Goal: Information Seeking & Learning: Learn about a topic

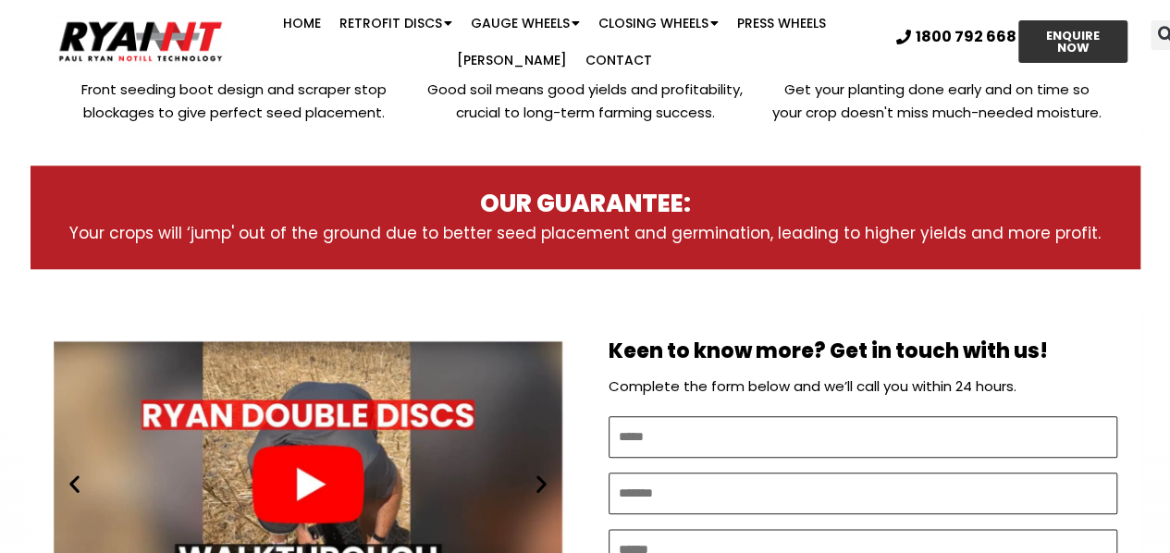
scroll to position [832, 0]
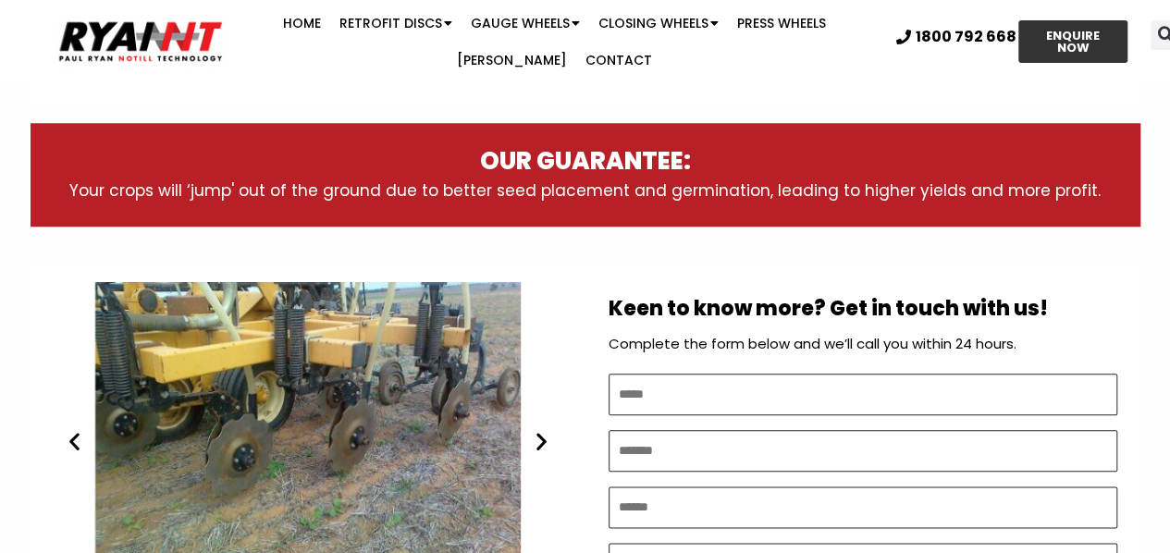
click at [542, 439] on icon "Next slide" at bounding box center [541, 441] width 23 height 23
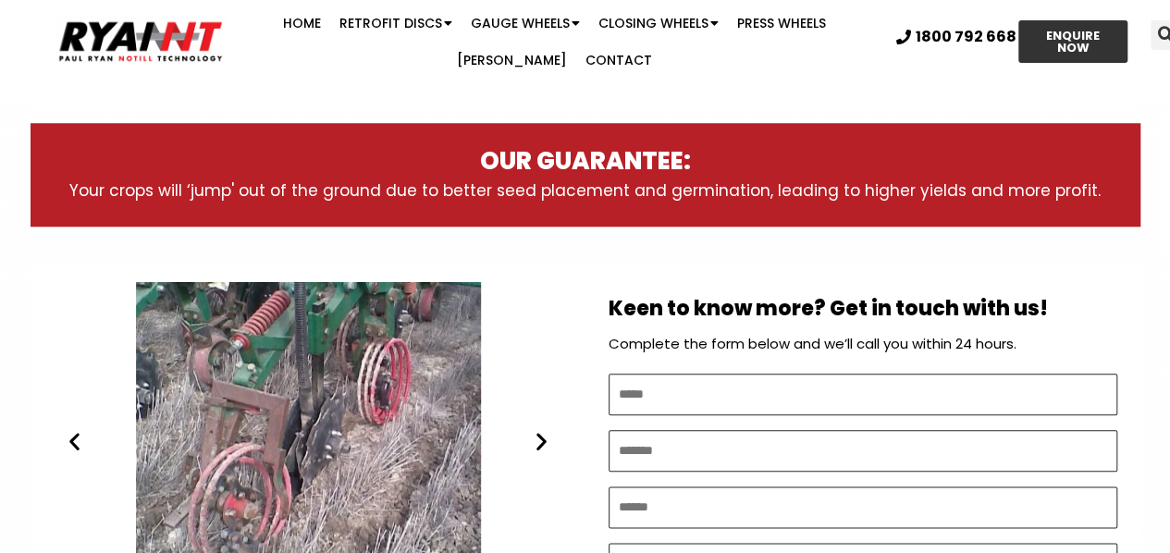
click at [542, 438] on icon "Next slide" at bounding box center [541, 441] width 23 height 23
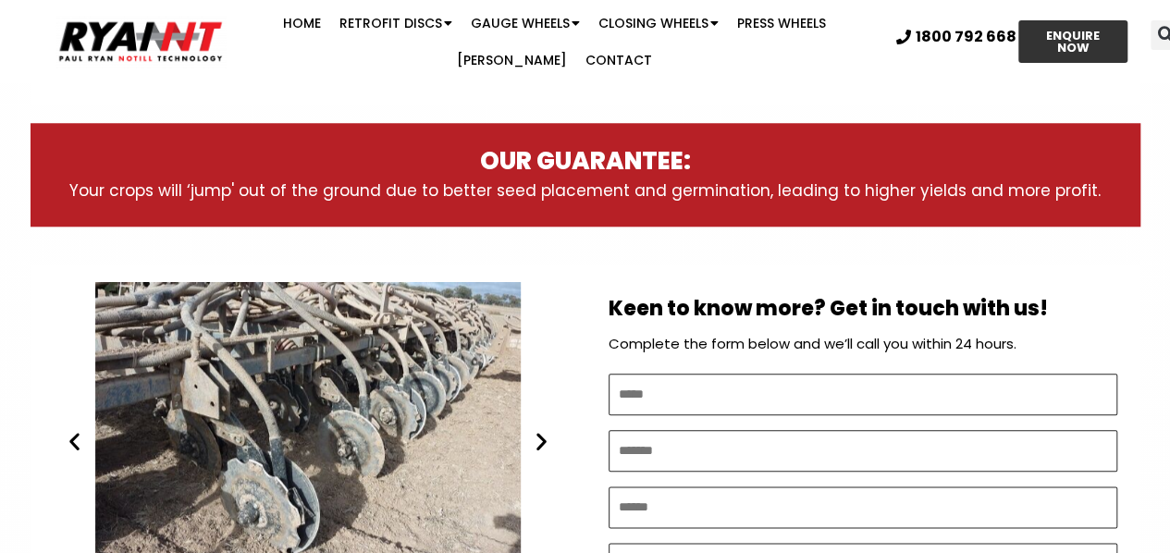
click at [542, 436] on icon "Next slide" at bounding box center [541, 441] width 23 height 23
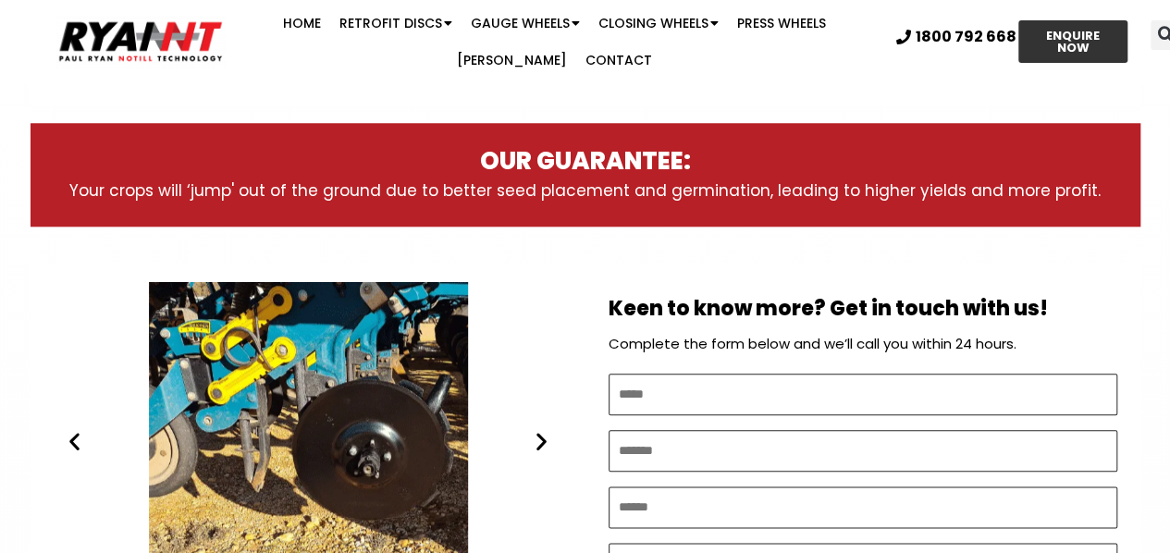
click at [542, 436] on icon "Next slide" at bounding box center [541, 441] width 23 height 23
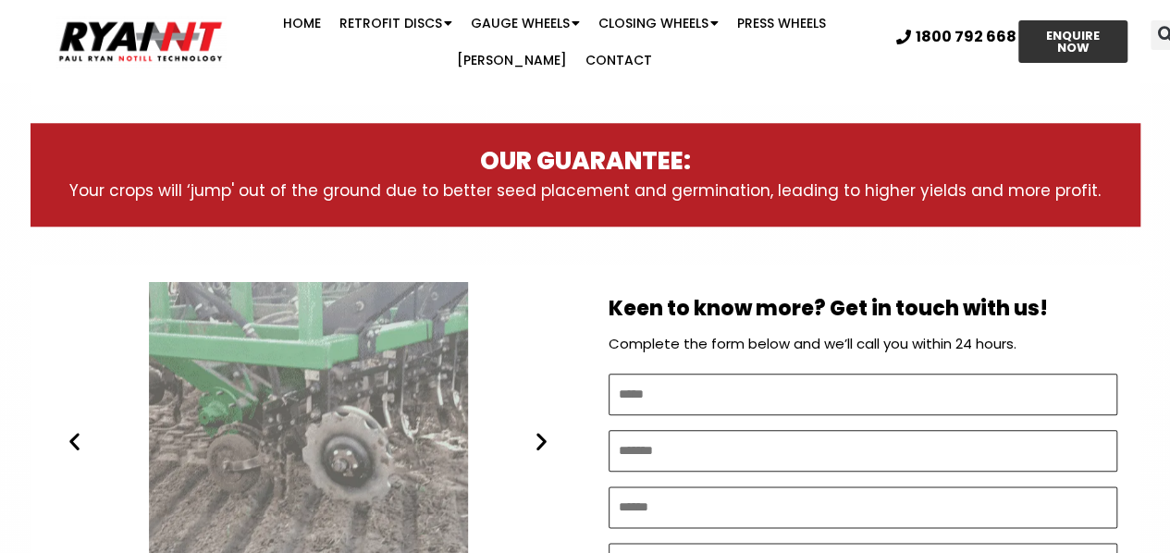
click at [542, 436] on icon "Next slide" at bounding box center [541, 441] width 23 height 23
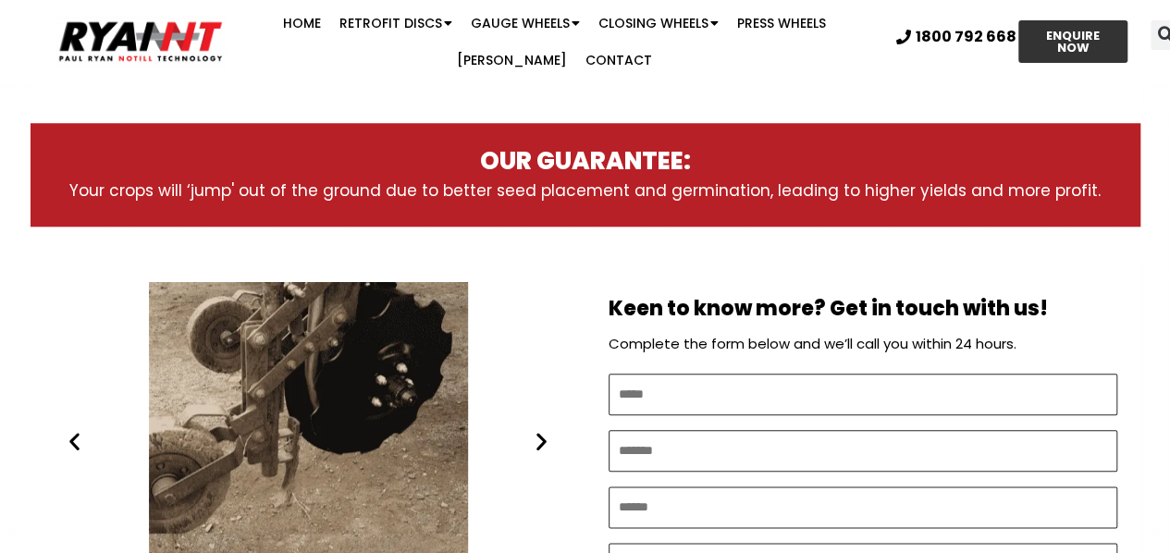
click at [542, 433] on icon "Next slide" at bounding box center [541, 441] width 23 height 23
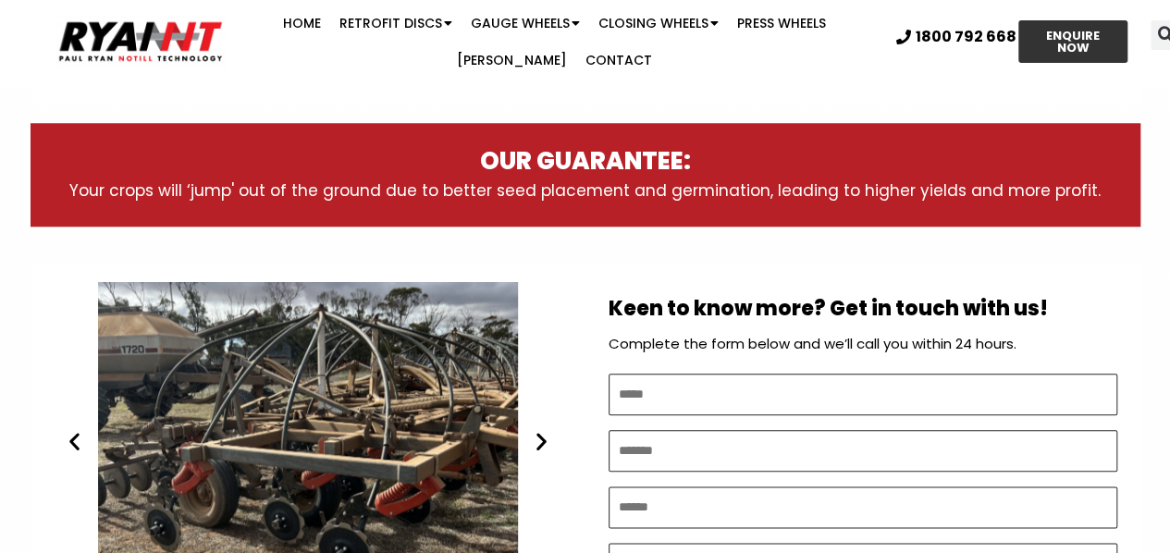
click at [542, 432] on icon "Next slide" at bounding box center [541, 441] width 23 height 23
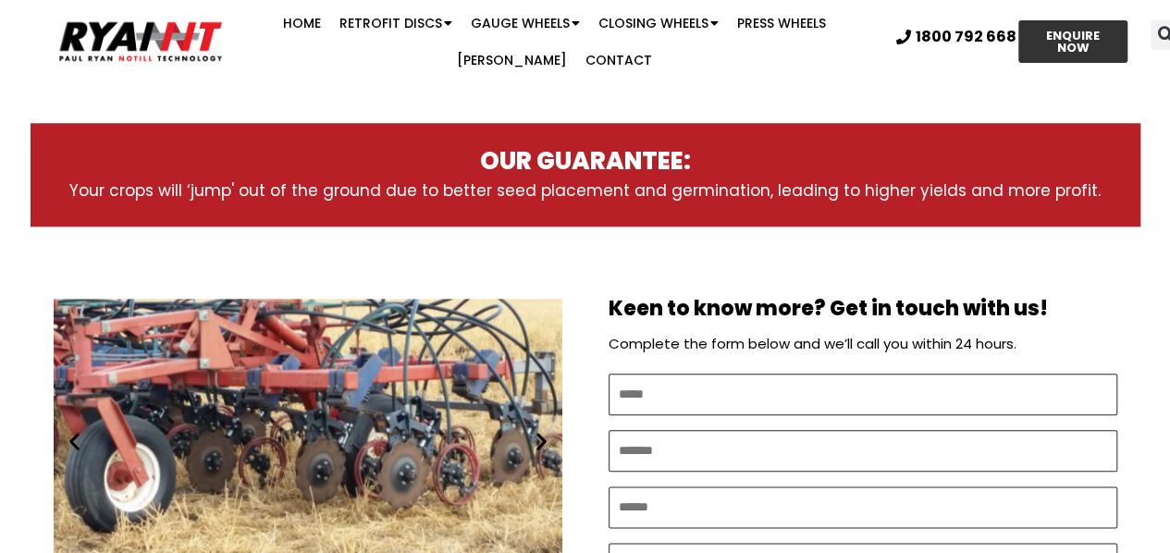
click at [542, 432] on icon "Next slide" at bounding box center [541, 441] width 23 height 23
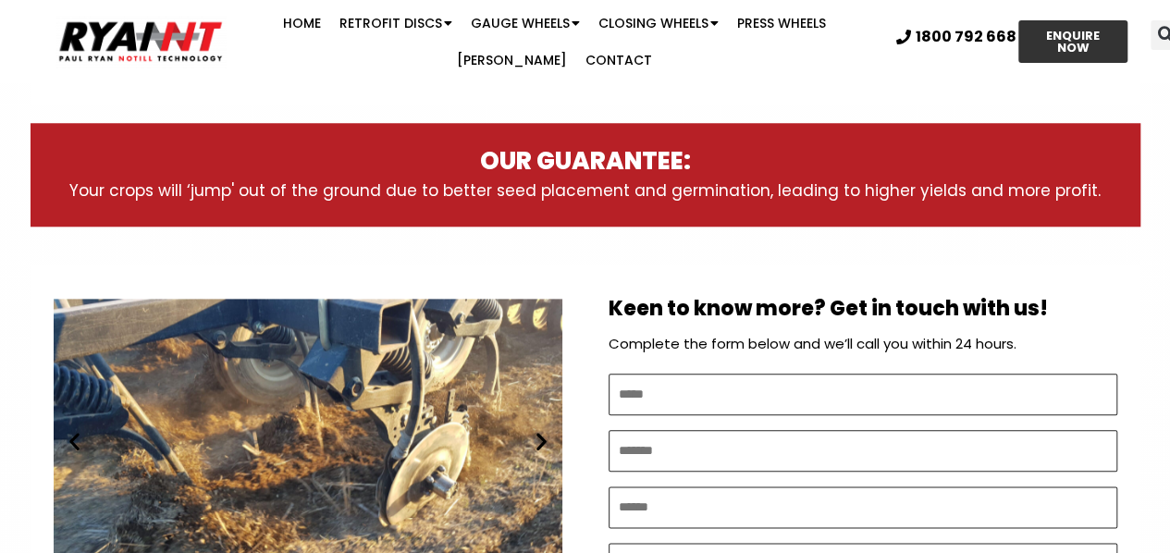
click at [542, 430] on icon "Next slide" at bounding box center [541, 441] width 23 height 23
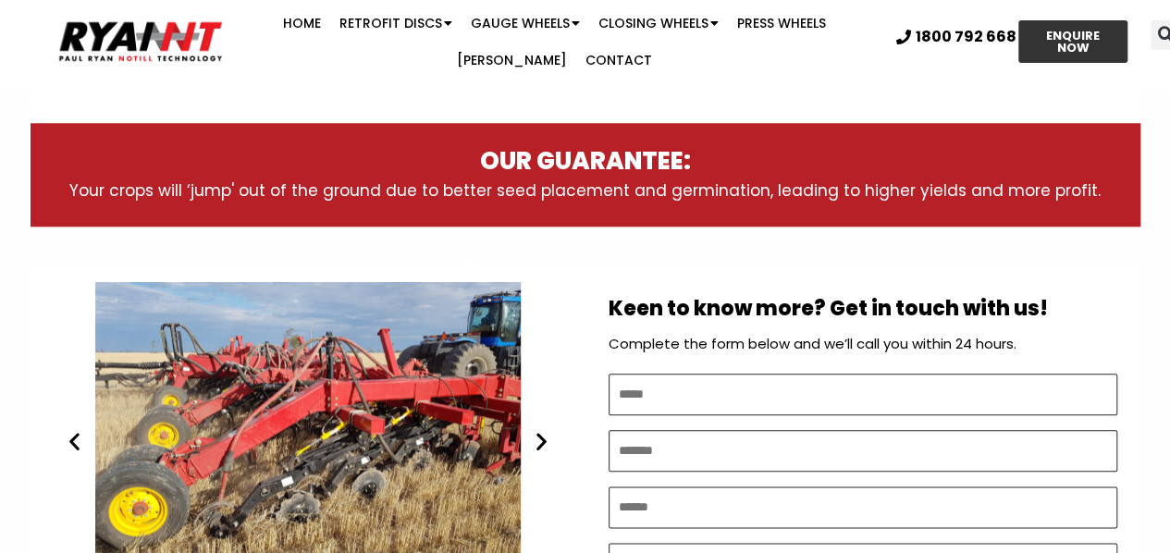
click at [542, 431] on icon "Next slide" at bounding box center [541, 441] width 23 height 23
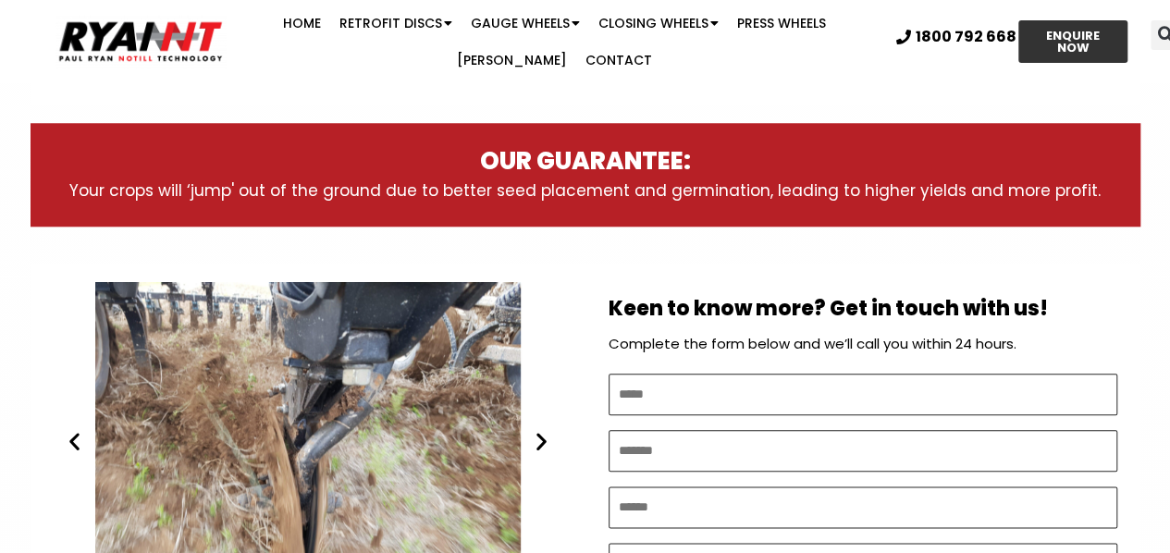
click at [542, 431] on icon "Next slide" at bounding box center [541, 441] width 23 height 23
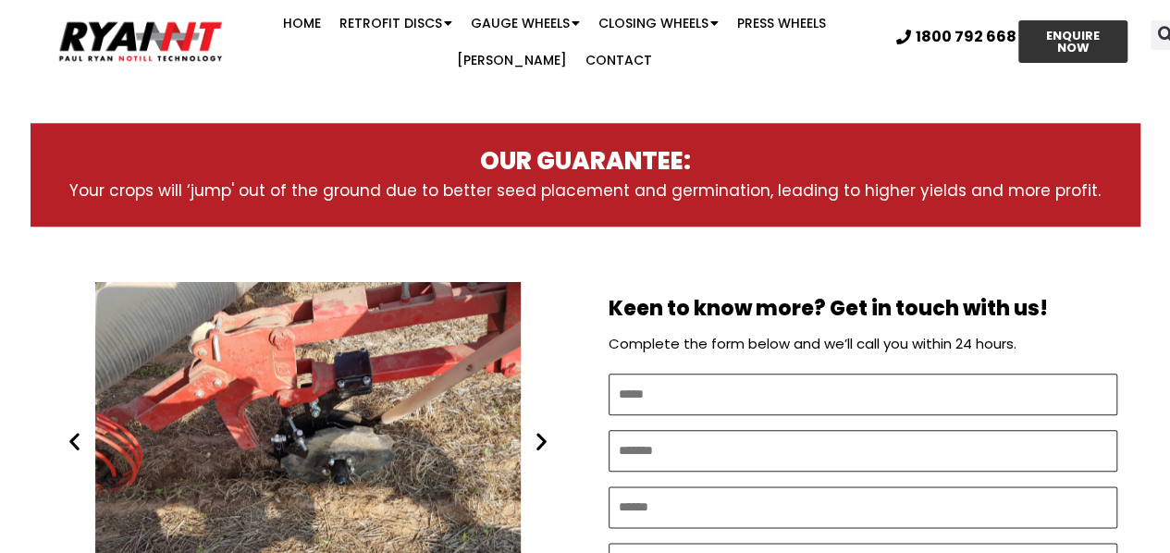
click at [542, 431] on icon "Next slide" at bounding box center [541, 441] width 23 height 23
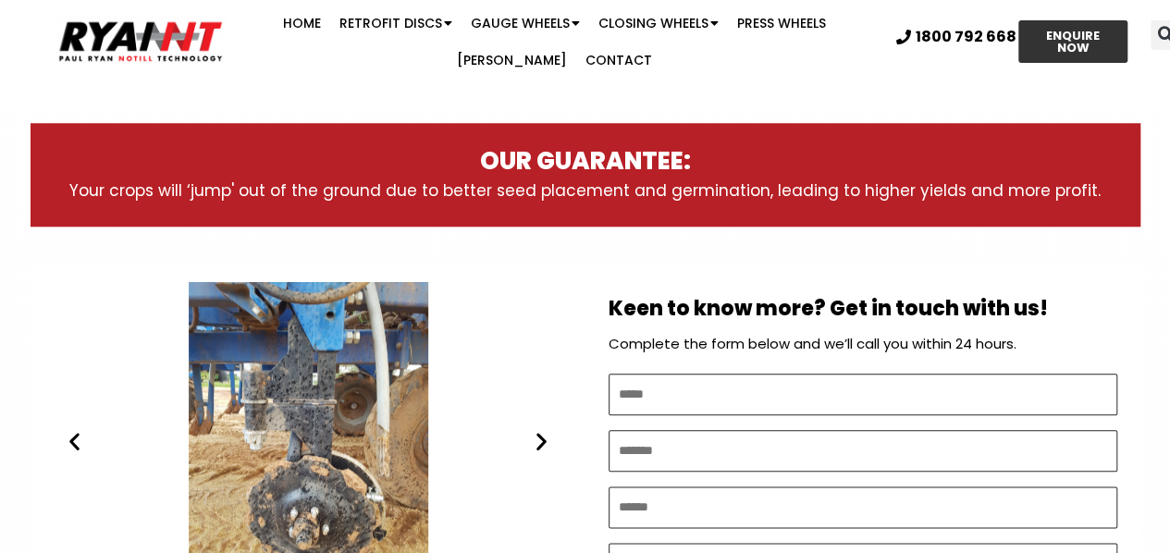
click at [542, 431] on icon "Next slide" at bounding box center [541, 441] width 23 height 23
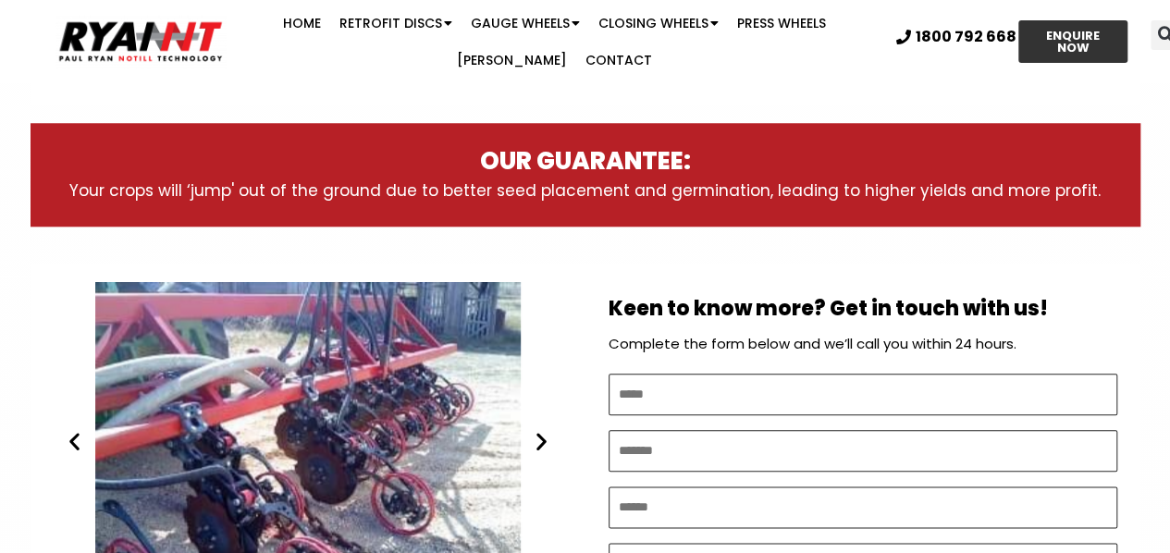
click at [542, 431] on icon "Next slide" at bounding box center [541, 441] width 23 height 23
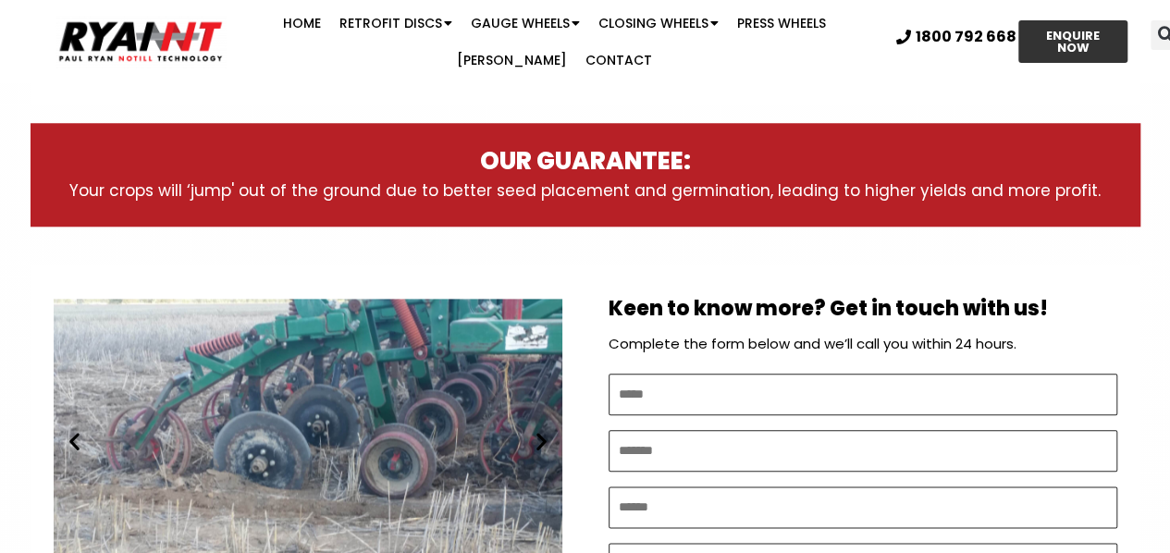
click at [542, 431] on icon "Next slide" at bounding box center [541, 441] width 23 height 23
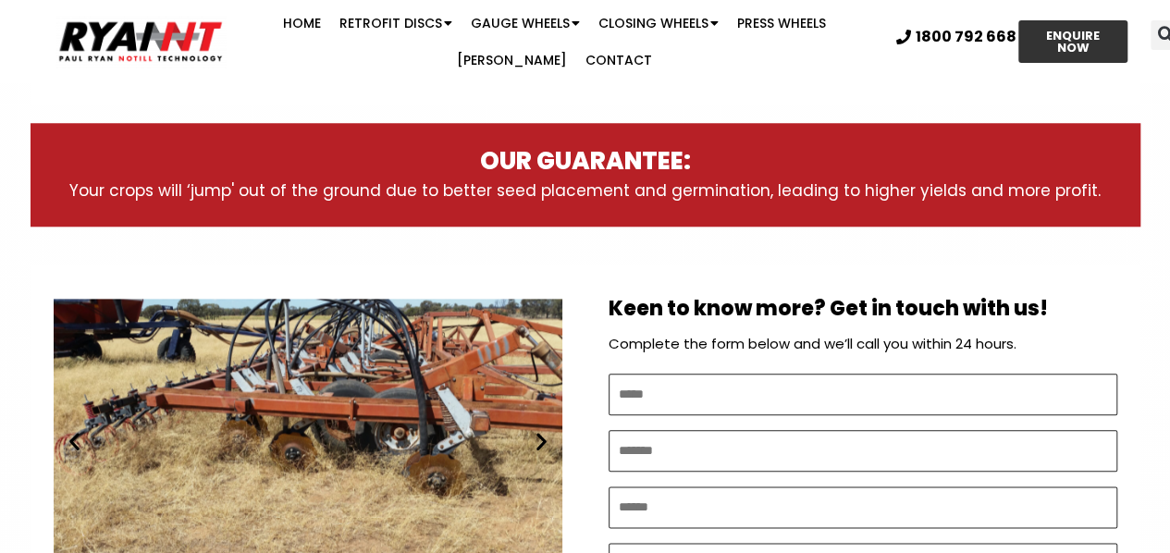
click at [542, 431] on icon "Next slide" at bounding box center [541, 441] width 23 height 23
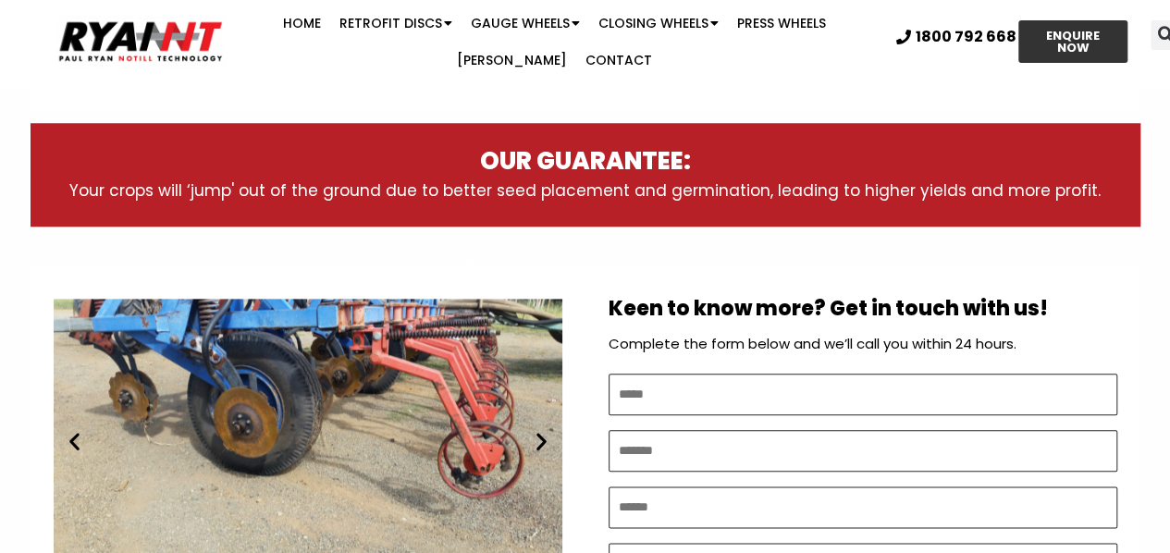
click at [542, 432] on icon "Next slide" at bounding box center [541, 441] width 23 height 23
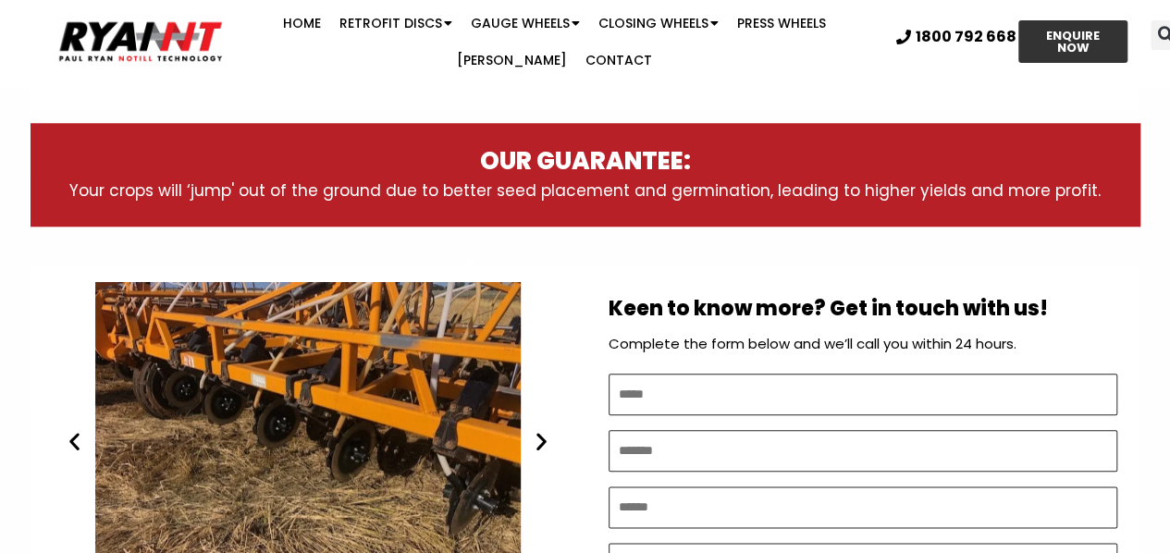
click at [542, 432] on icon "Next slide" at bounding box center [541, 441] width 23 height 23
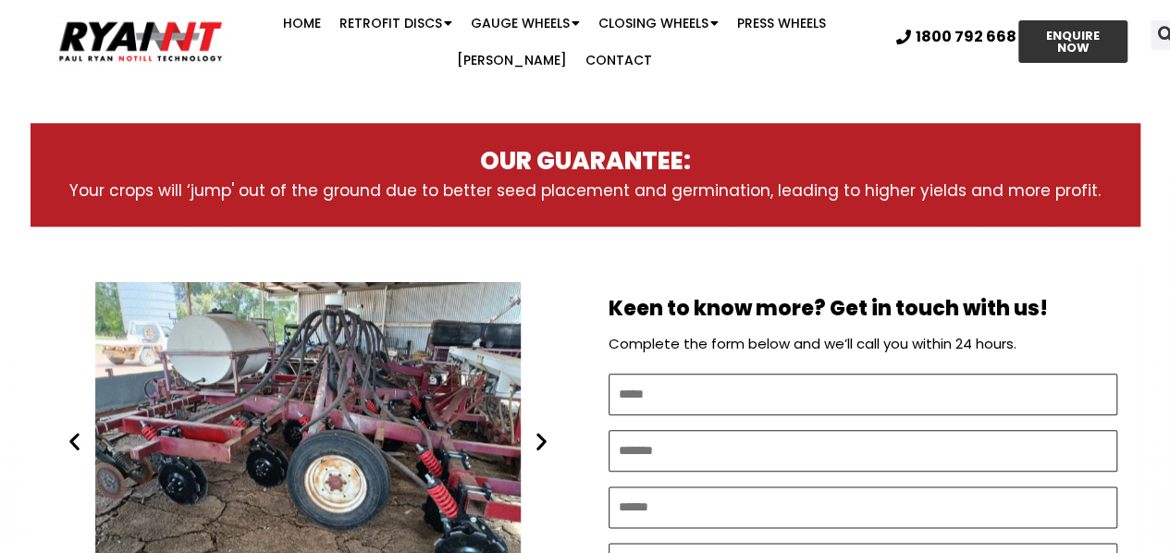
click at [542, 432] on icon "Next slide" at bounding box center [541, 441] width 23 height 23
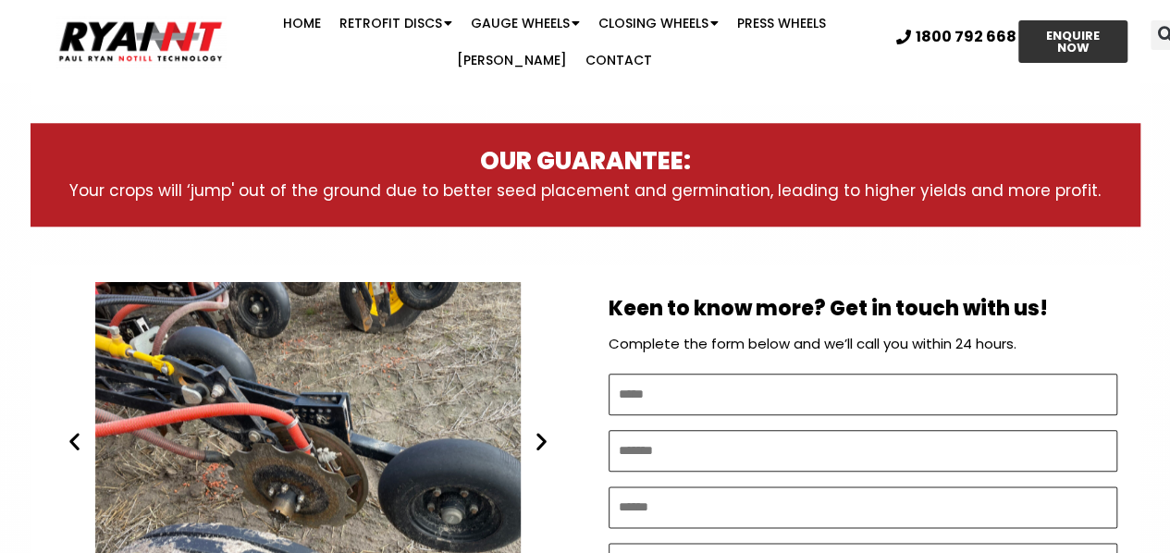
click at [542, 432] on icon "Next slide" at bounding box center [541, 441] width 23 height 23
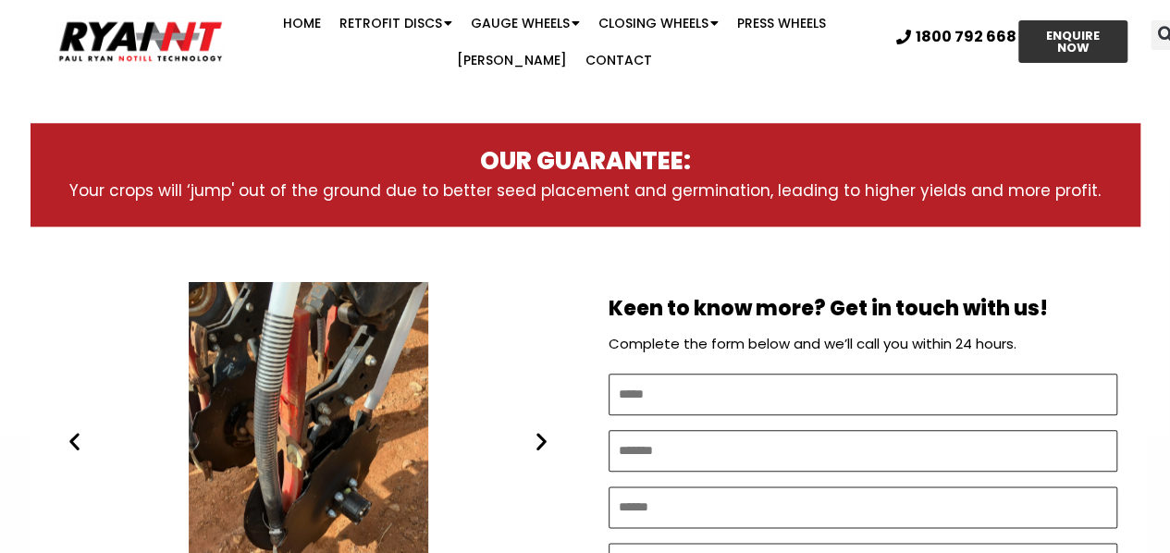
click at [542, 432] on icon "Next slide" at bounding box center [541, 441] width 23 height 23
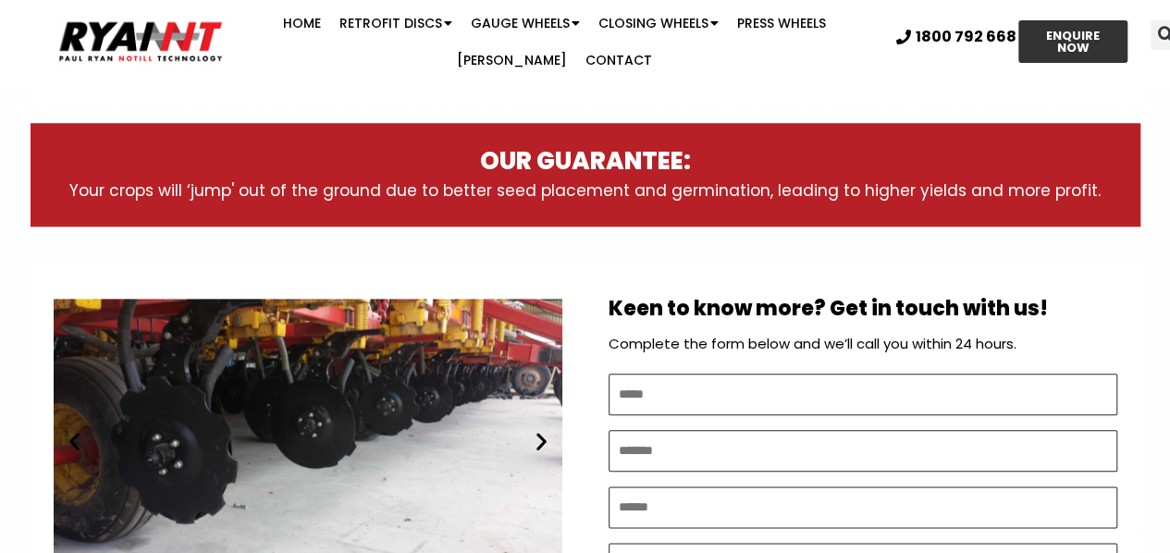
click at [542, 432] on icon "Next slide" at bounding box center [541, 441] width 23 height 23
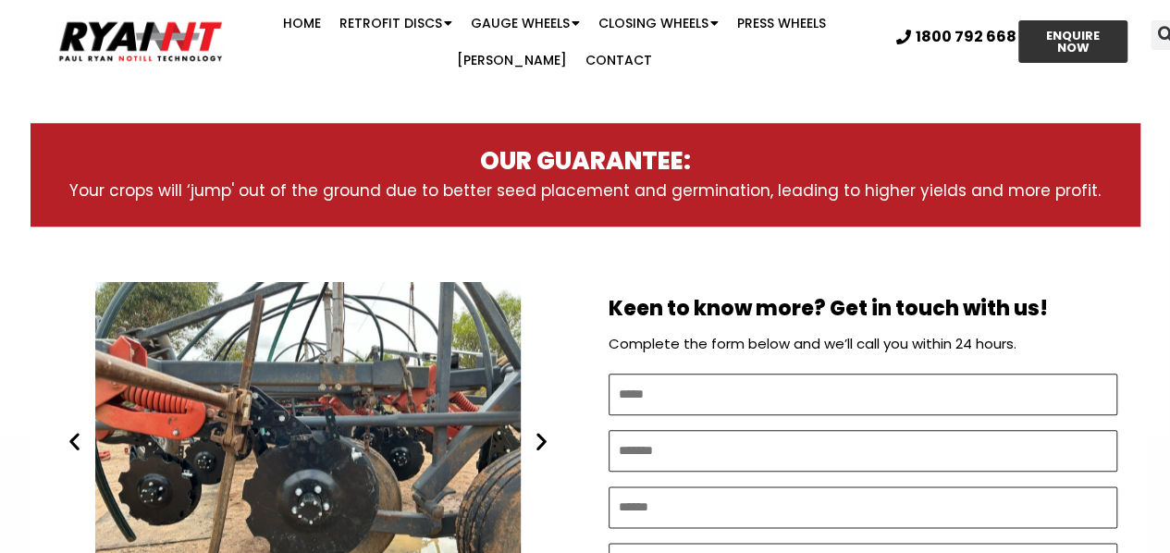
click at [542, 432] on icon "Next slide" at bounding box center [541, 441] width 23 height 23
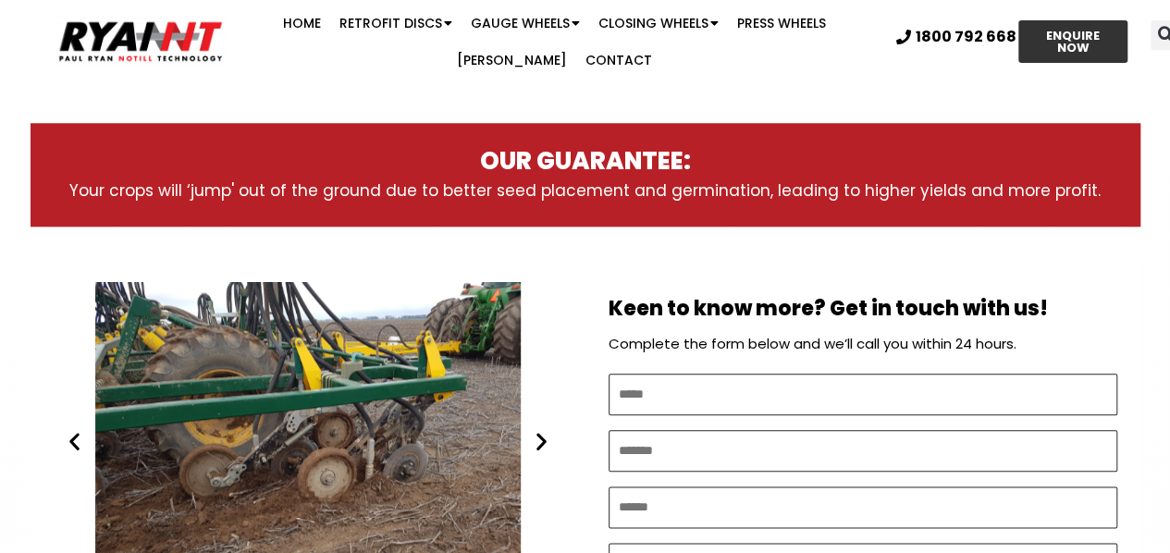
click at [542, 432] on icon "Next slide" at bounding box center [541, 441] width 23 height 23
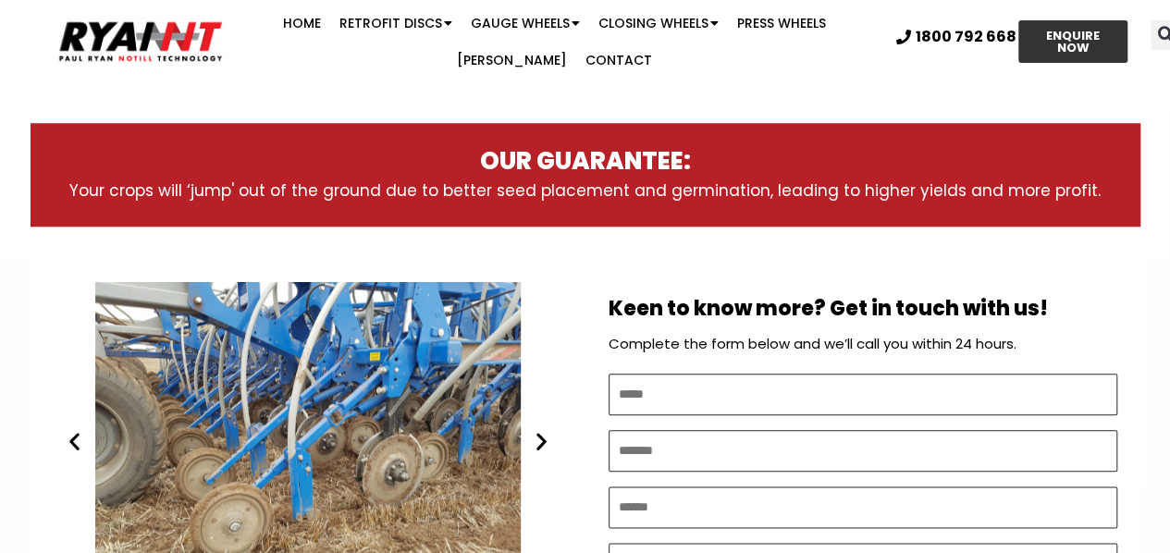
click at [542, 432] on icon "Next slide" at bounding box center [541, 441] width 23 height 23
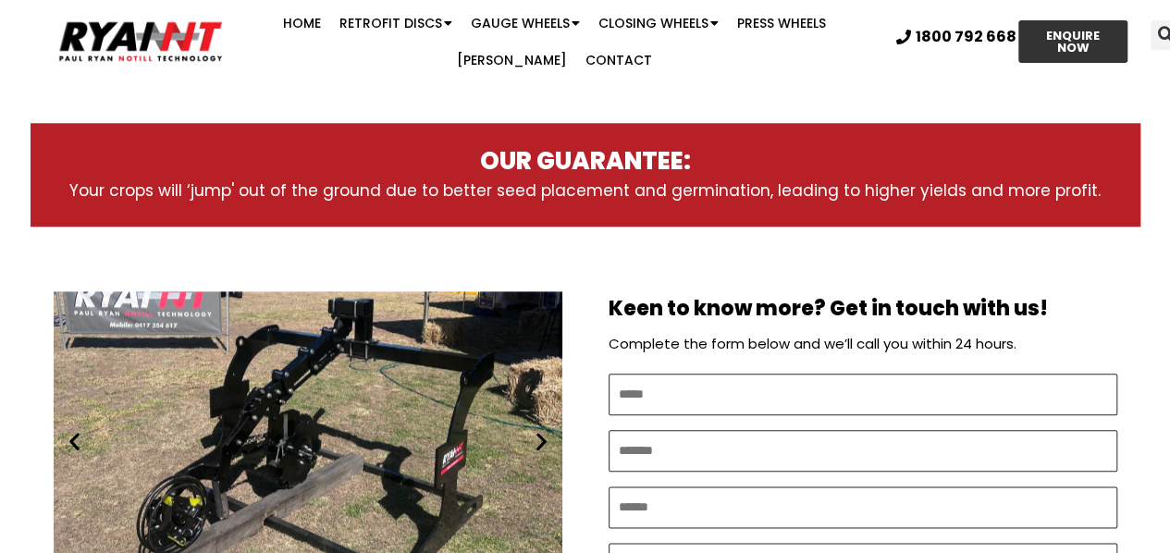
click at [542, 432] on icon "Next slide" at bounding box center [541, 441] width 23 height 23
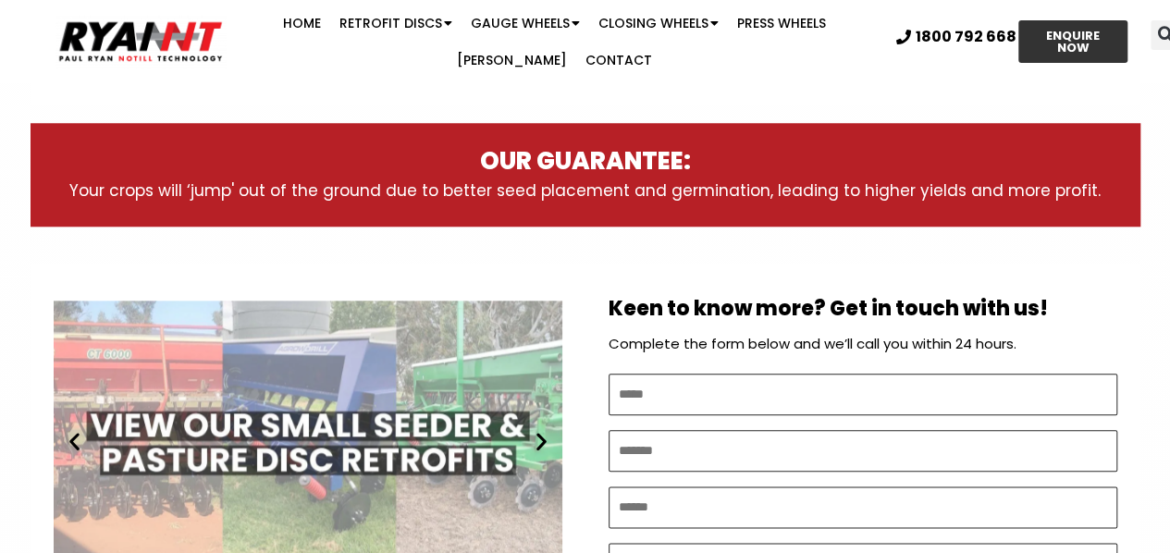
click at [542, 432] on icon "Next slide" at bounding box center [541, 441] width 23 height 23
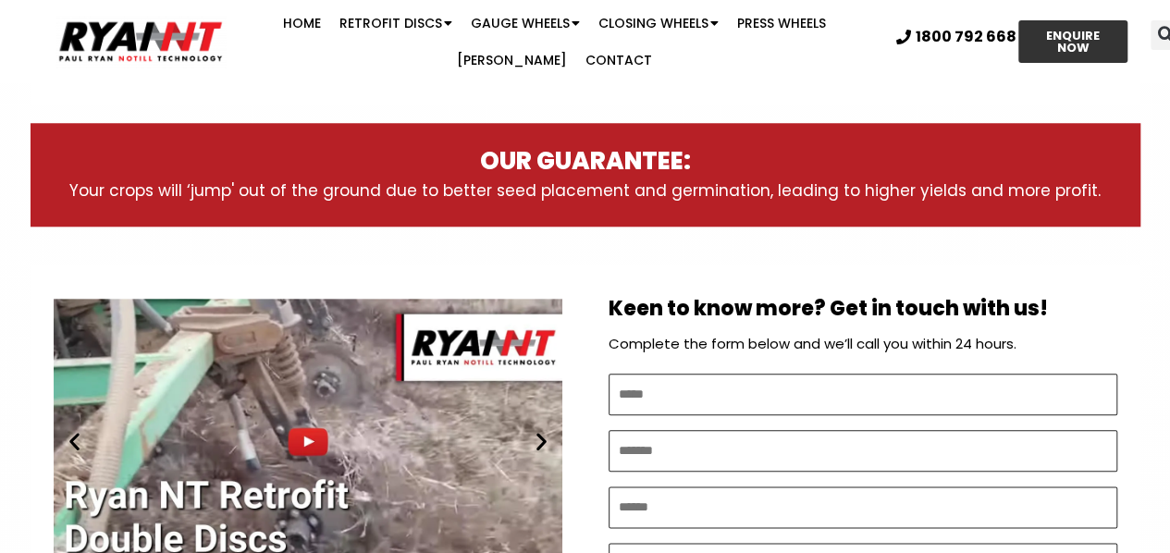
click at [542, 432] on icon "Next slide" at bounding box center [541, 441] width 23 height 23
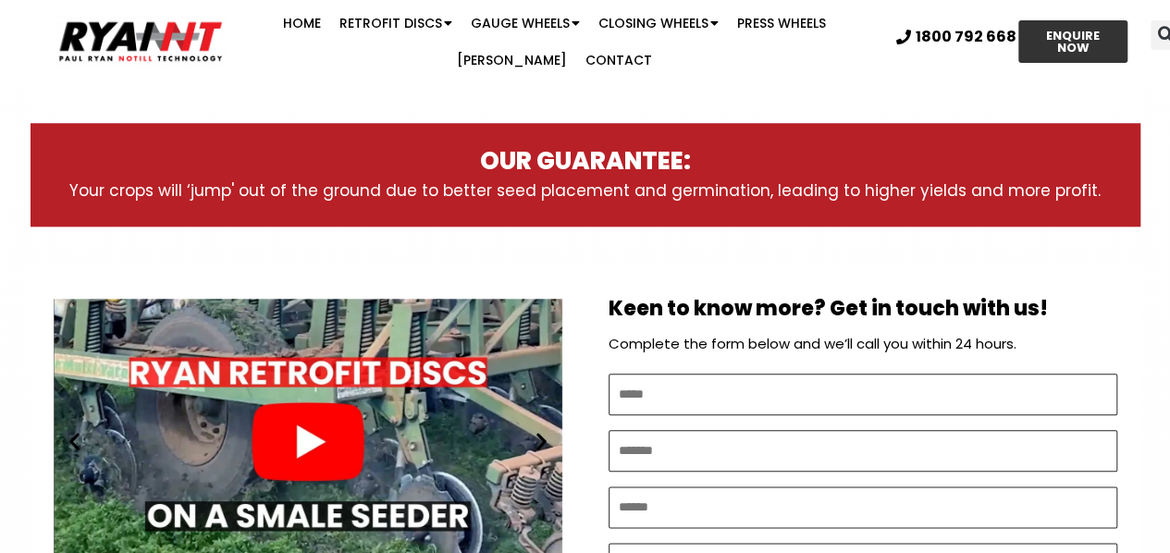
click at [542, 432] on icon "Next slide" at bounding box center [541, 441] width 23 height 23
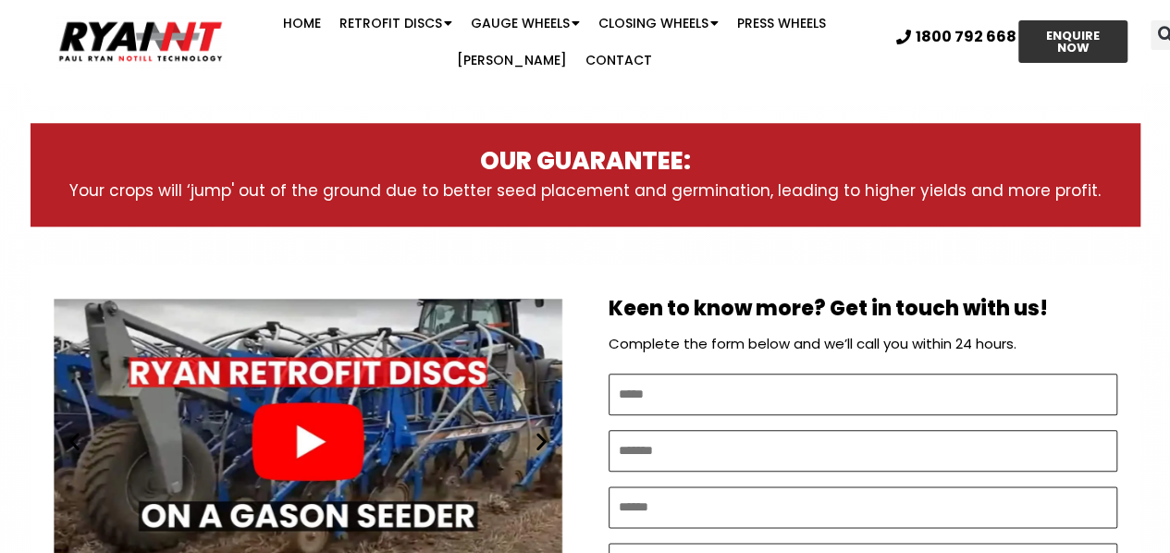
click at [542, 431] on icon "Next slide" at bounding box center [541, 441] width 23 height 23
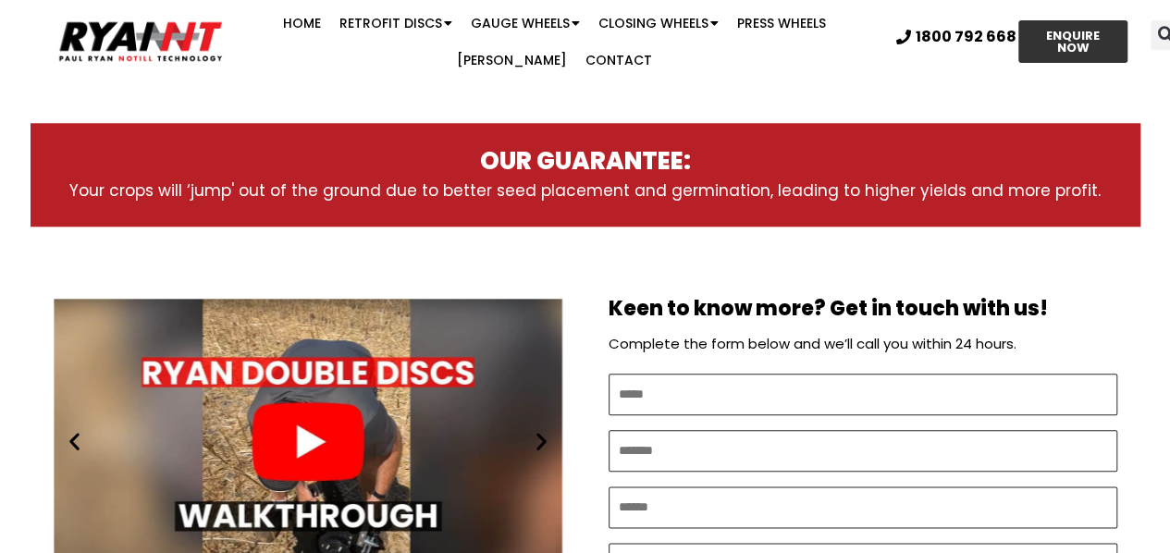
click at [540, 434] on icon "Next slide" at bounding box center [541, 441] width 23 height 23
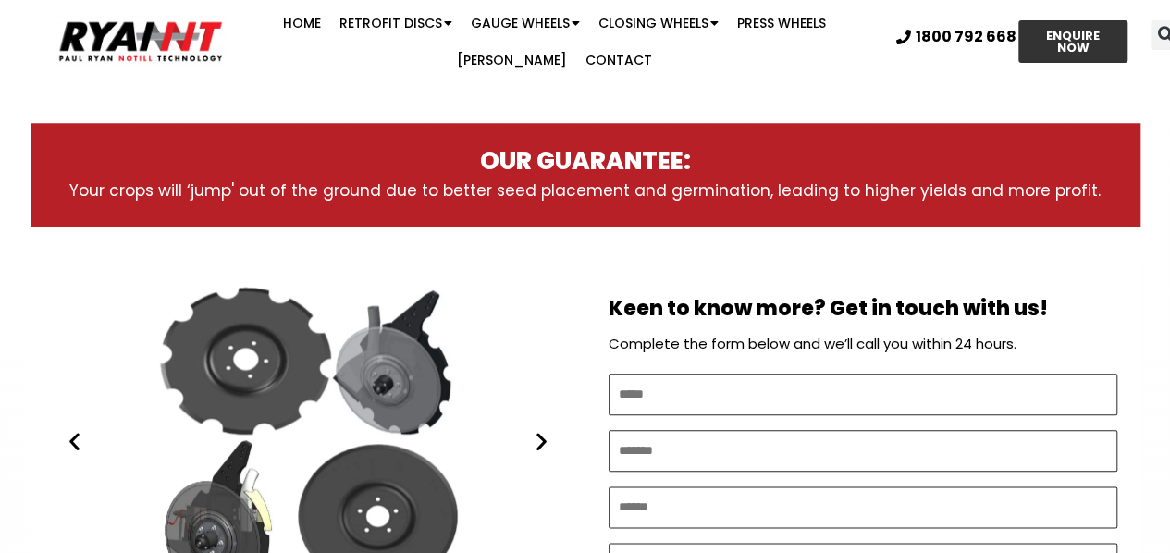
click at [540, 435] on icon "Next slide" at bounding box center [541, 441] width 23 height 23
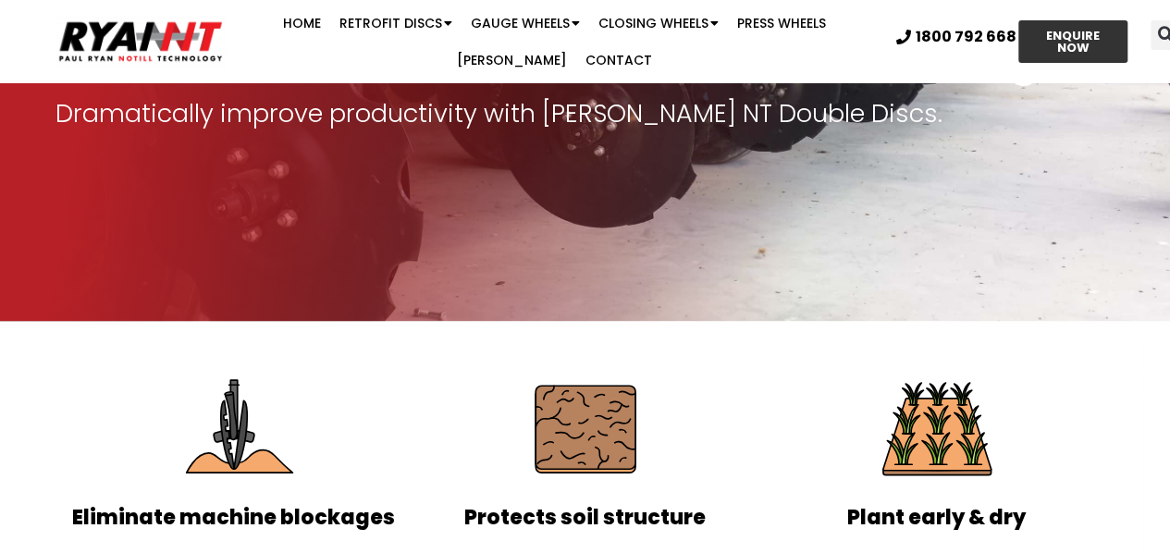
scroll to position [279, 0]
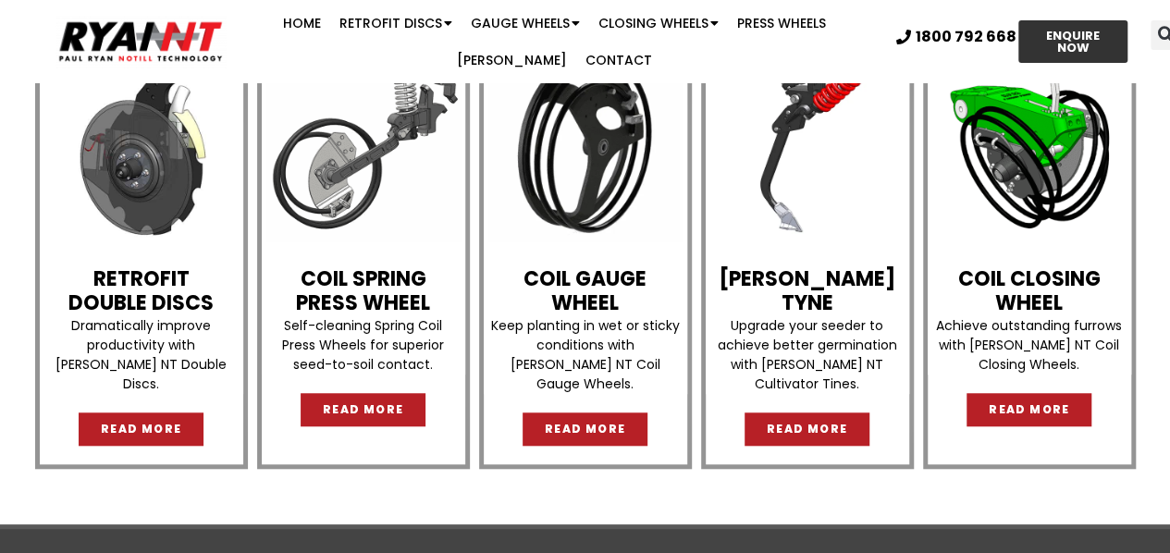
scroll to position [605, 0]
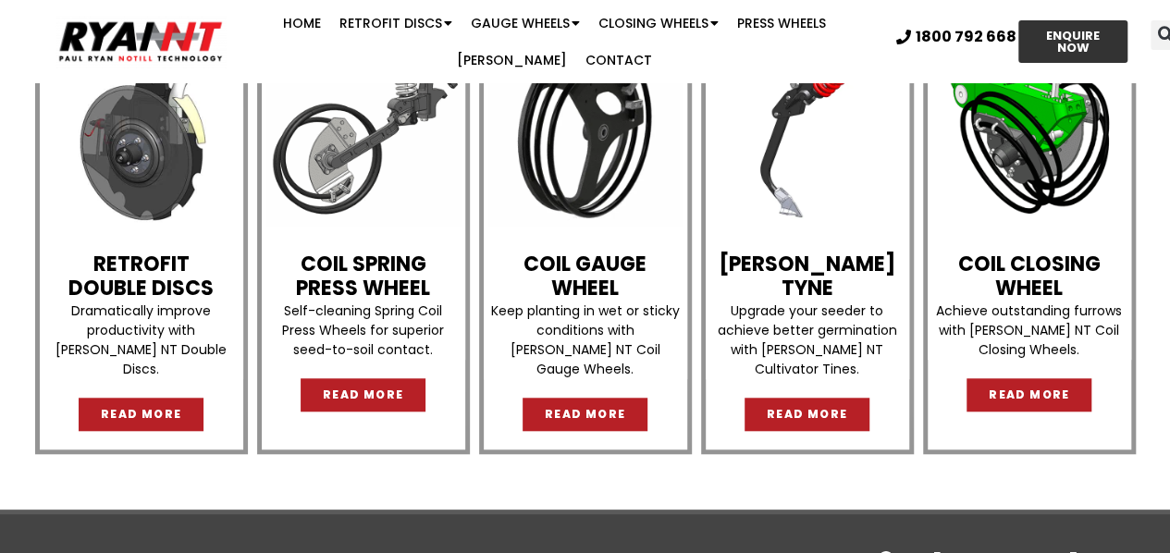
click at [575, 265] on link "Coil Gauge Wheel" at bounding box center [584, 276] width 123 height 53
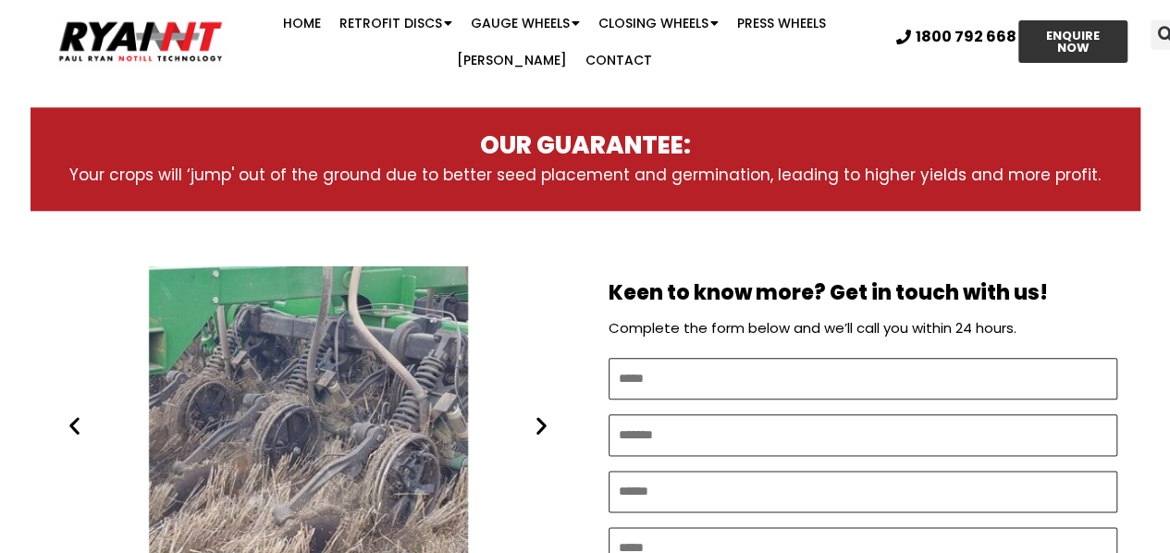
scroll to position [925, 0]
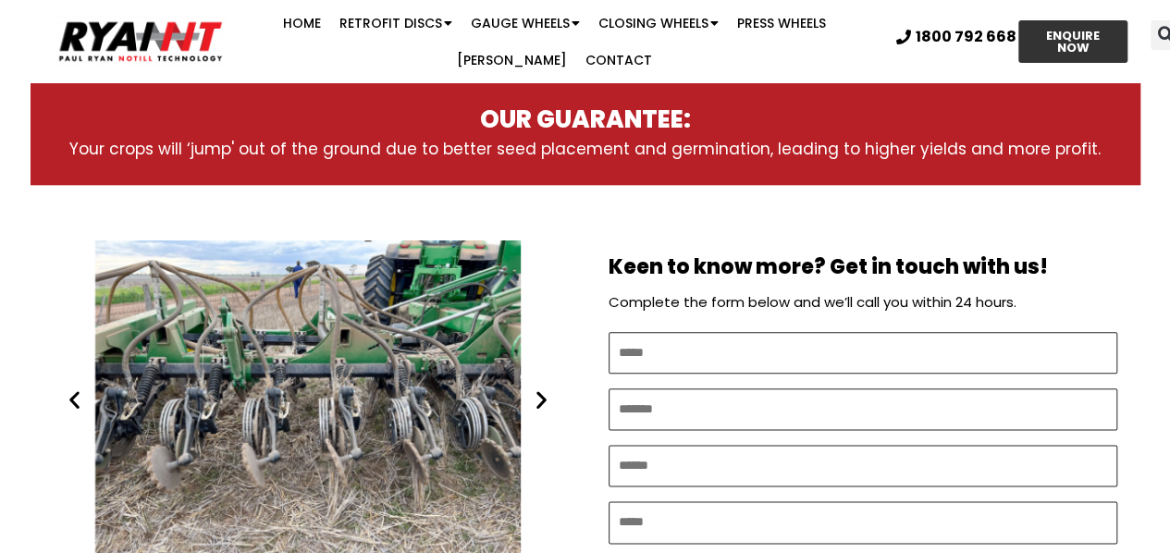
click at [472, 388] on div "Coil Planter Gauge Wheel working john deere" at bounding box center [308, 399] width 509 height 319
click at [543, 403] on icon "Next slide" at bounding box center [541, 399] width 23 height 23
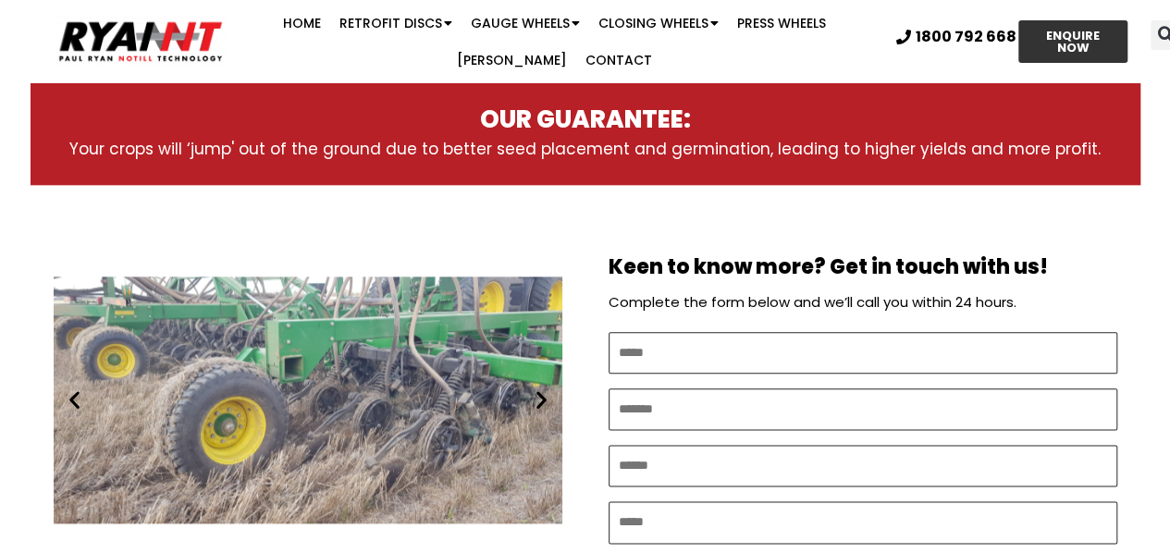
click at [540, 399] on icon "Next slide" at bounding box center [541, 399] width 23 height 23
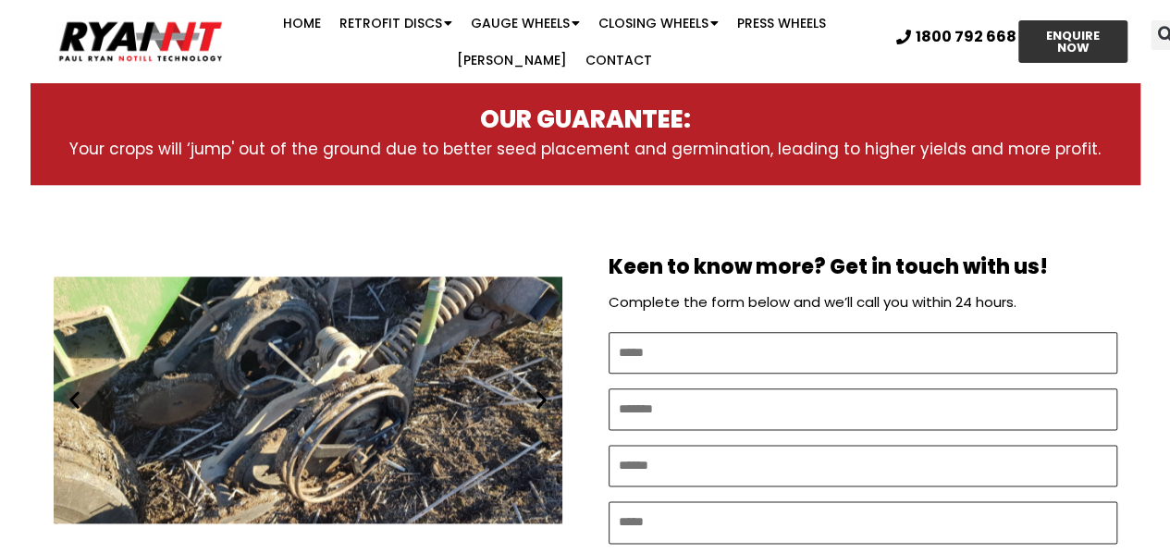
click at [542, 404] on icon "Next slide" at bounding box center [541, 399] width 23 height 23
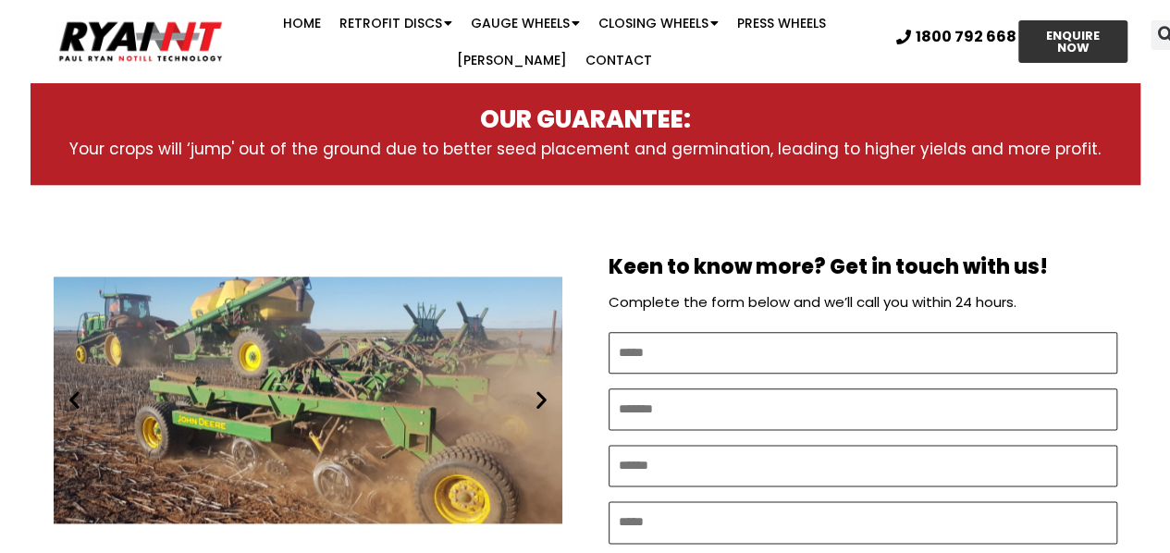
click at [542, 399] on icon "Next slide" at bounding box center [541, 399] width 23 height 23
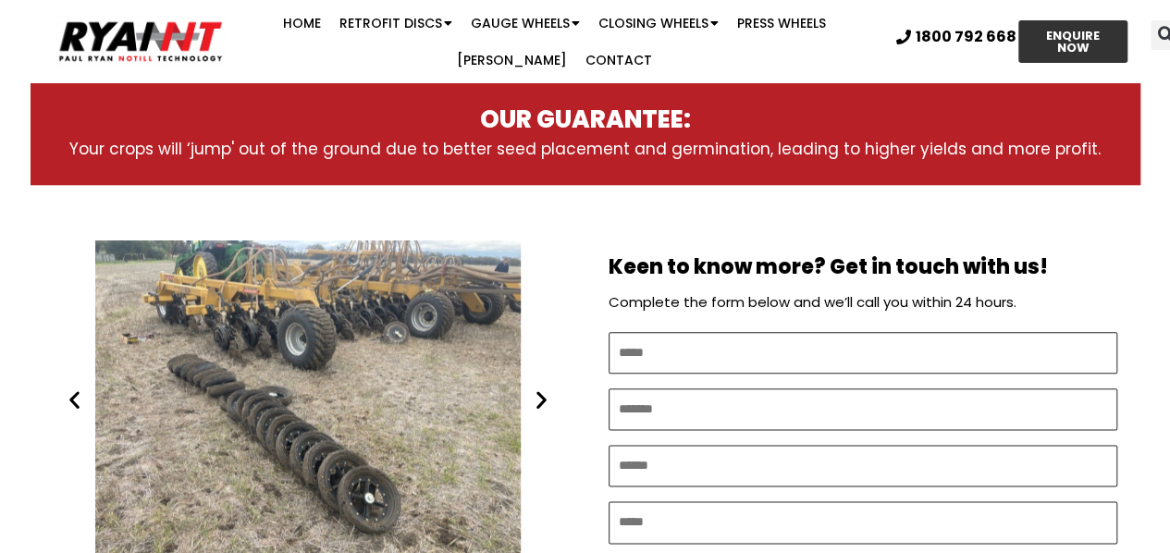
click at [542, 399] on icon "Next slide" at bounding box center [541, 399] width 23 height 23
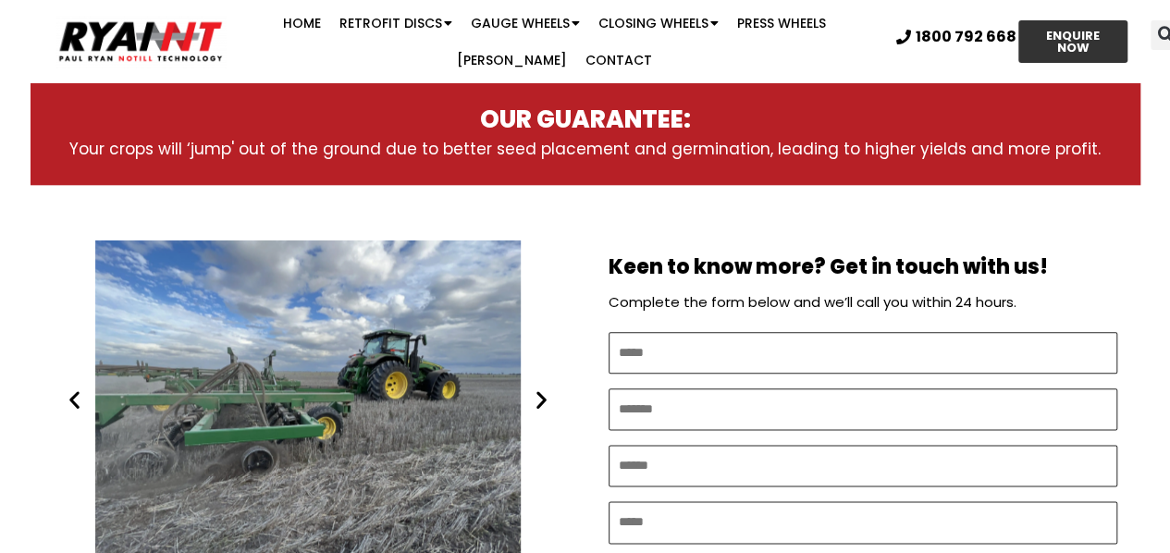
click at [542, 399] on icon "Next slide" at bounding box center [541, 399] width 23 height 23
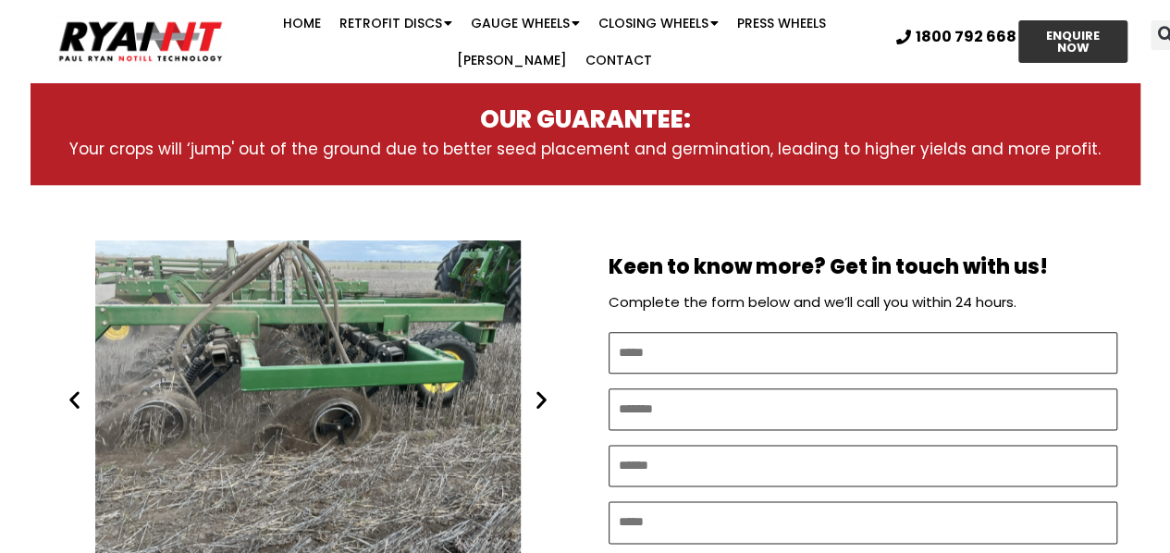
click at [542, 399] on icon "Next slide" at bounding box center [541, 399] width 23 height 23
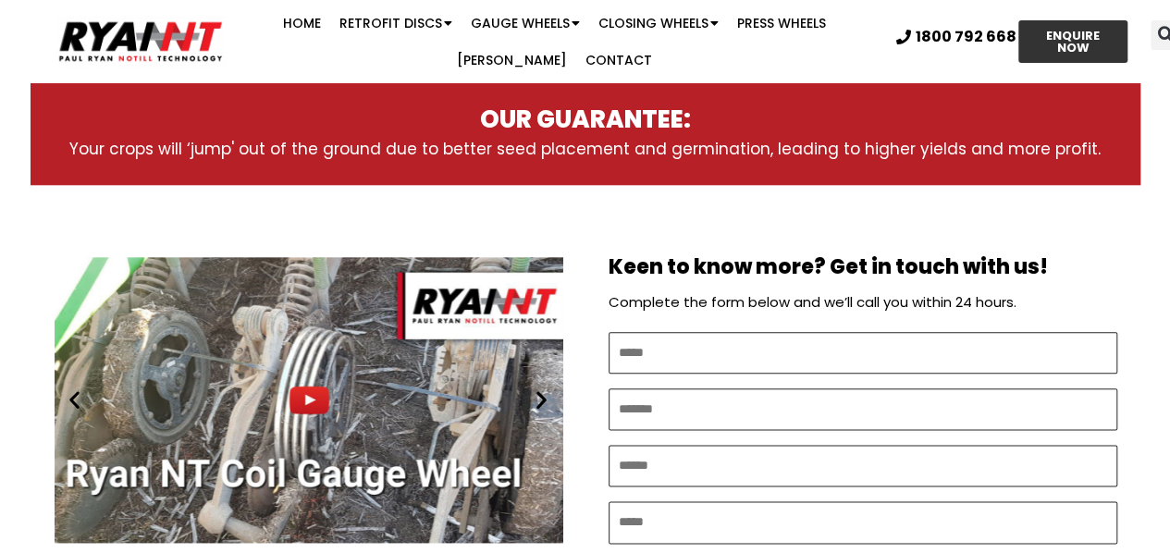
click at [313, 391] on div "Play" at bounding box center [309, 399] width 509 height 319
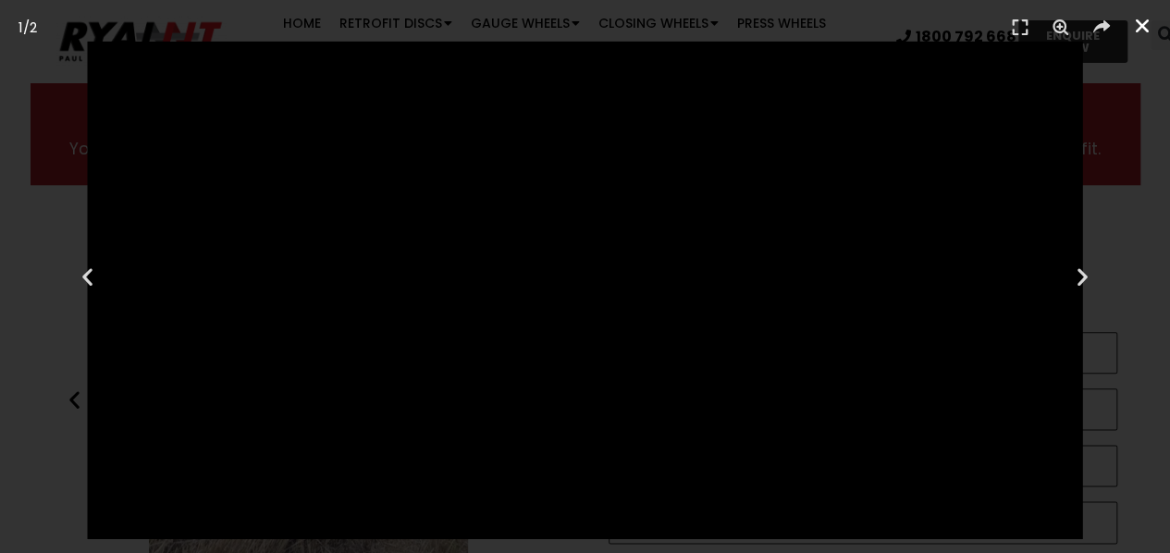
click at [1146, 17] on icon "Close (Esc)" at bounding box center [1142, 26] width 18 height 18
